Goal: Task Accomplishment & Management: Use online tool/utility

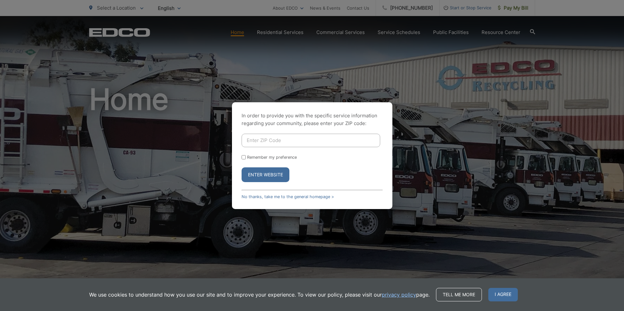
click at [256, 140] on input "Enter ZIP Code" at bounding box center [310, 140] width 139 height 13
type input "92109"
click at [266, 177] on button "Enter Website" at bounding box center [265, 174] width 48 height 15
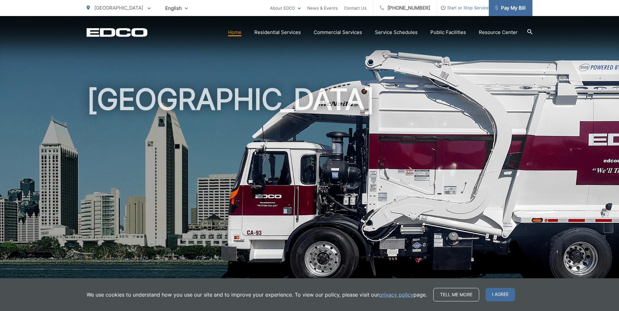
click at [513, 4] on span "Pay My Bill" at bounding box center [510, 8] width 30 height 8
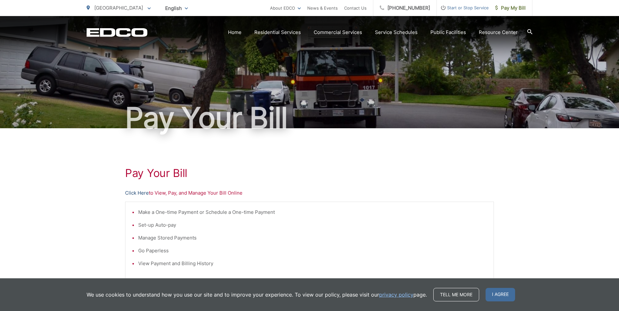
click at [137, 193] on link "Click Here" at bounding box center [137, 193] width 24 height 8
